Goal: Task Accomplishment & Management: Manage account settings

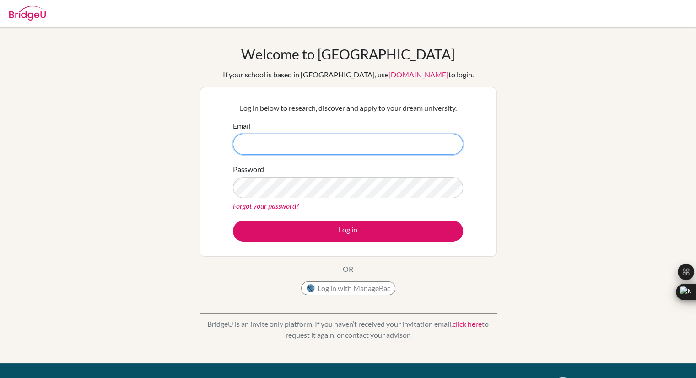
click at [253, 143] on input "Email" at bounding box center [348, 144] width 230 height 21
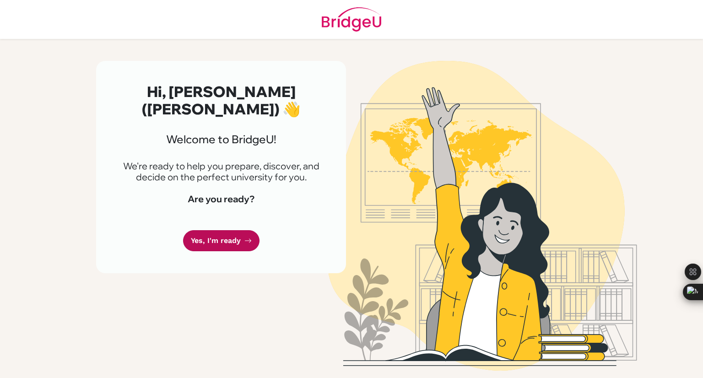
click at [217, 237] on link "Yes, I'm ready" at bounding box center [221, 241] width 76 height 22
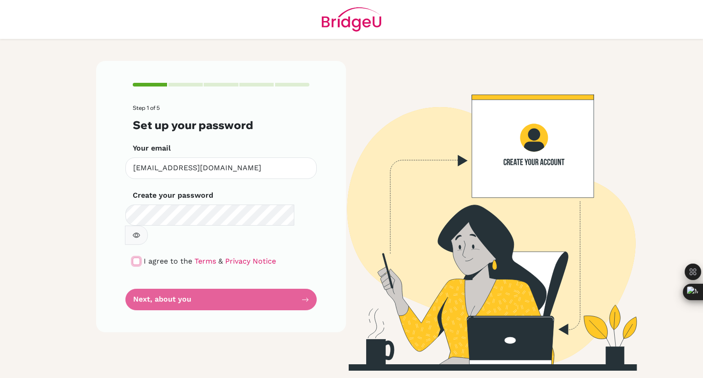
click at [136, 258] on input "checkbox" at bounding box center [136, 261] width 7 height 7
checkbox input "true"
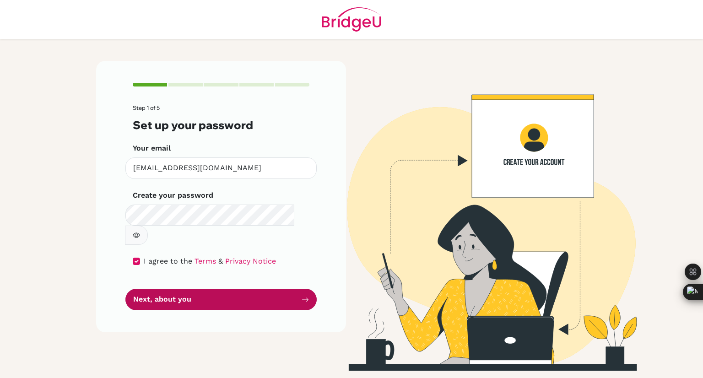
click at [268, 289] on button "Next, about you" at bounding box center [220, 300] width 191 height 22
